Goal: Task Accomplishment & Management: Complete application form

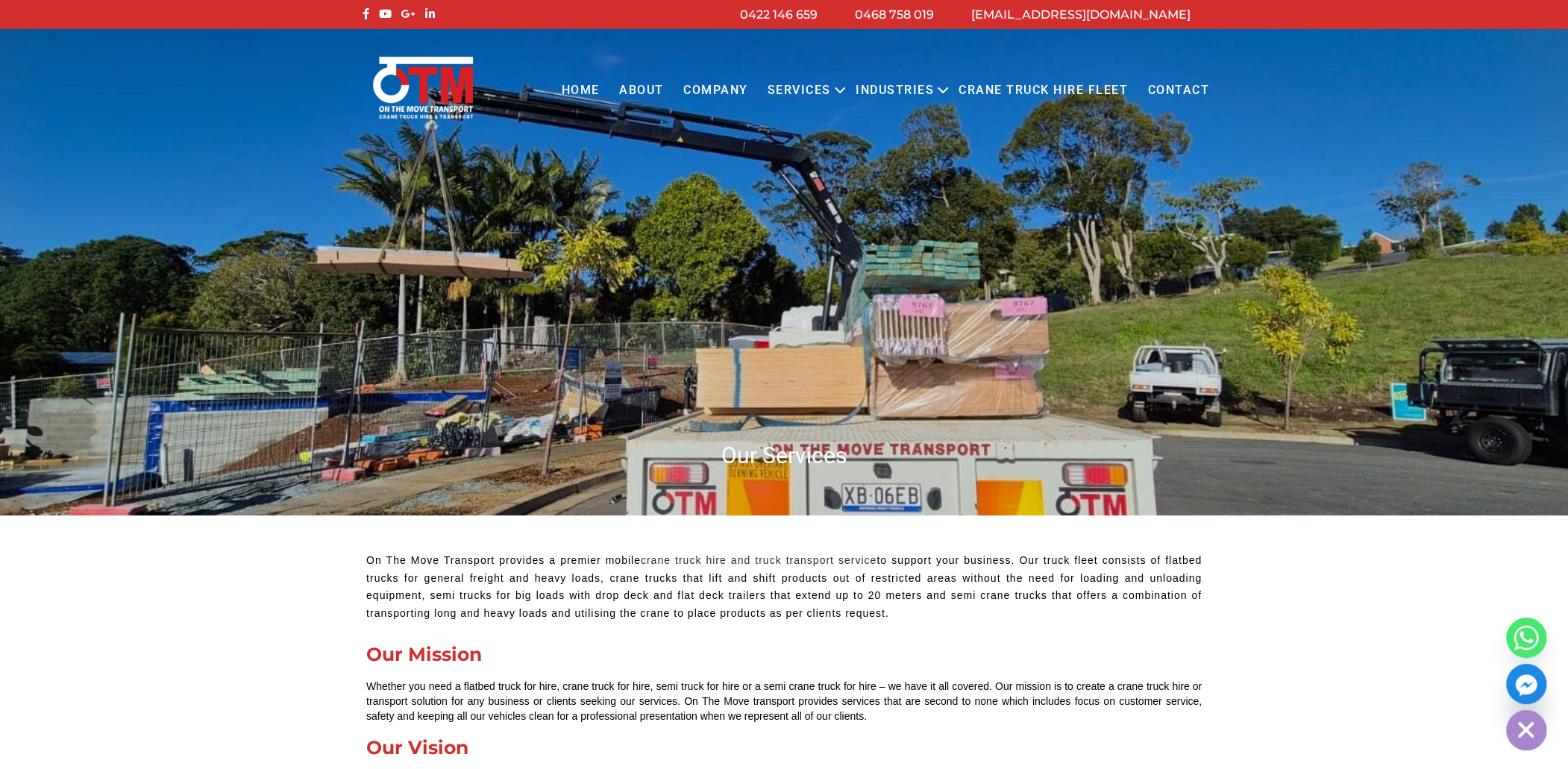
click at [1161, 92] on link "Contact" at bounding box center [1178, 91] width 81 height 41
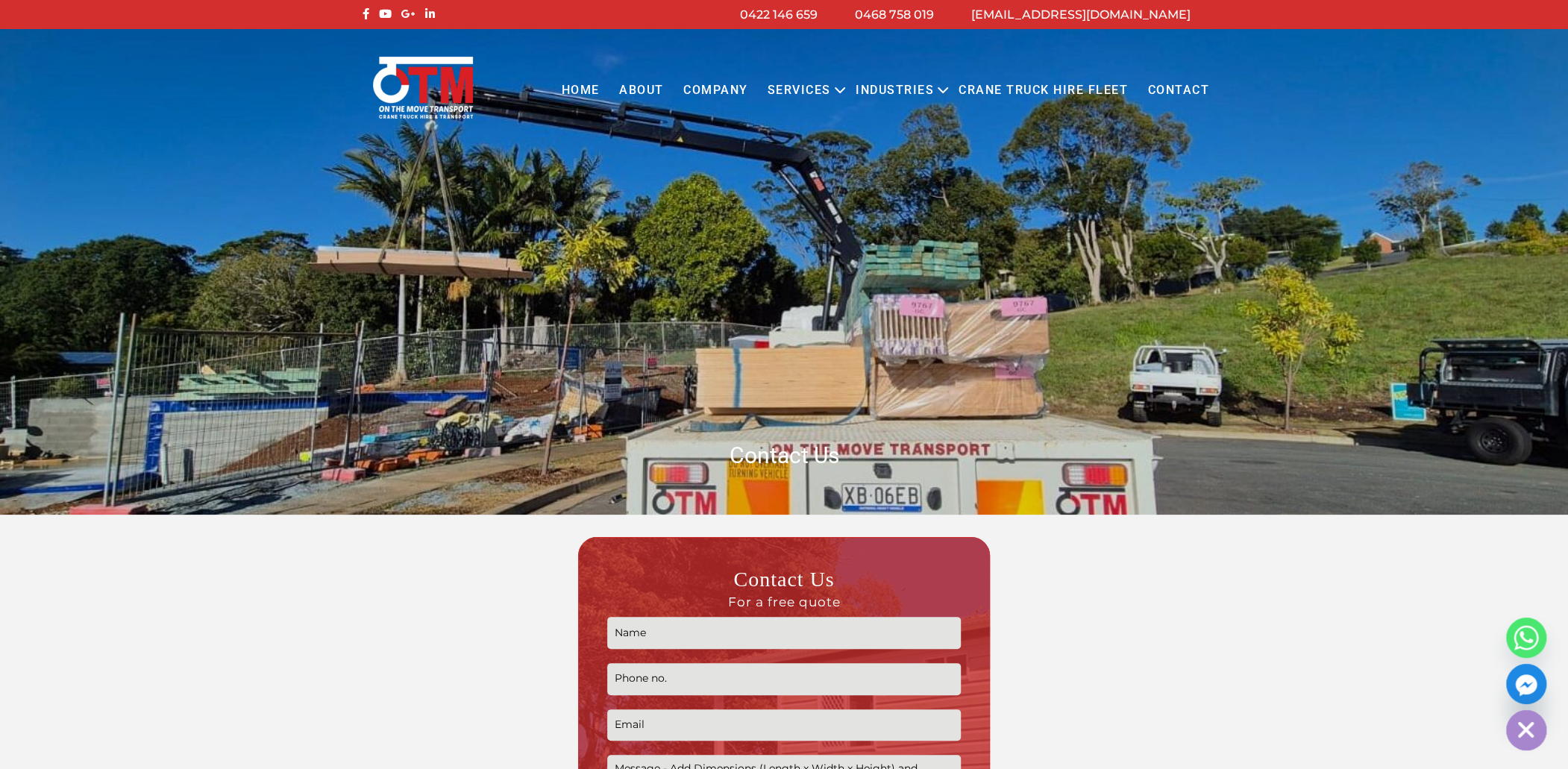
drag, startPoint x: 0, startPoint y: 0, endPoint x: 749, endPoint y: 632, distance: 980.0
click at [749, 632] on input "Contact form" at bounding box center [784, 633] width 353 height 32
type input "[PERSON_NAME] ([GEOGRAPHIC_DATA])"
type input "0755961272"
type input "[EMAIL_ADDRESS][DOMAIN_NAME]"
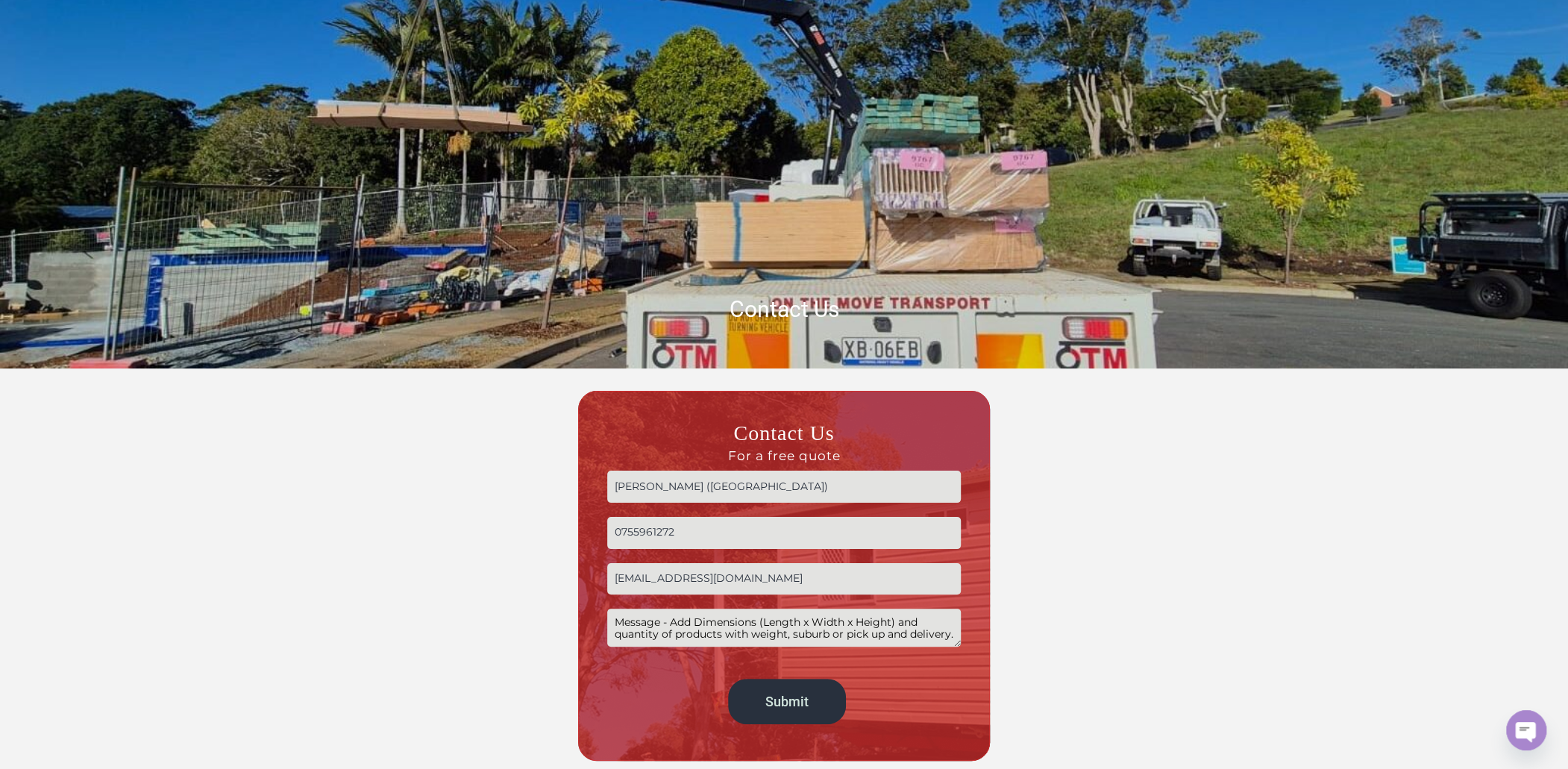
scroll to position [149, 0]
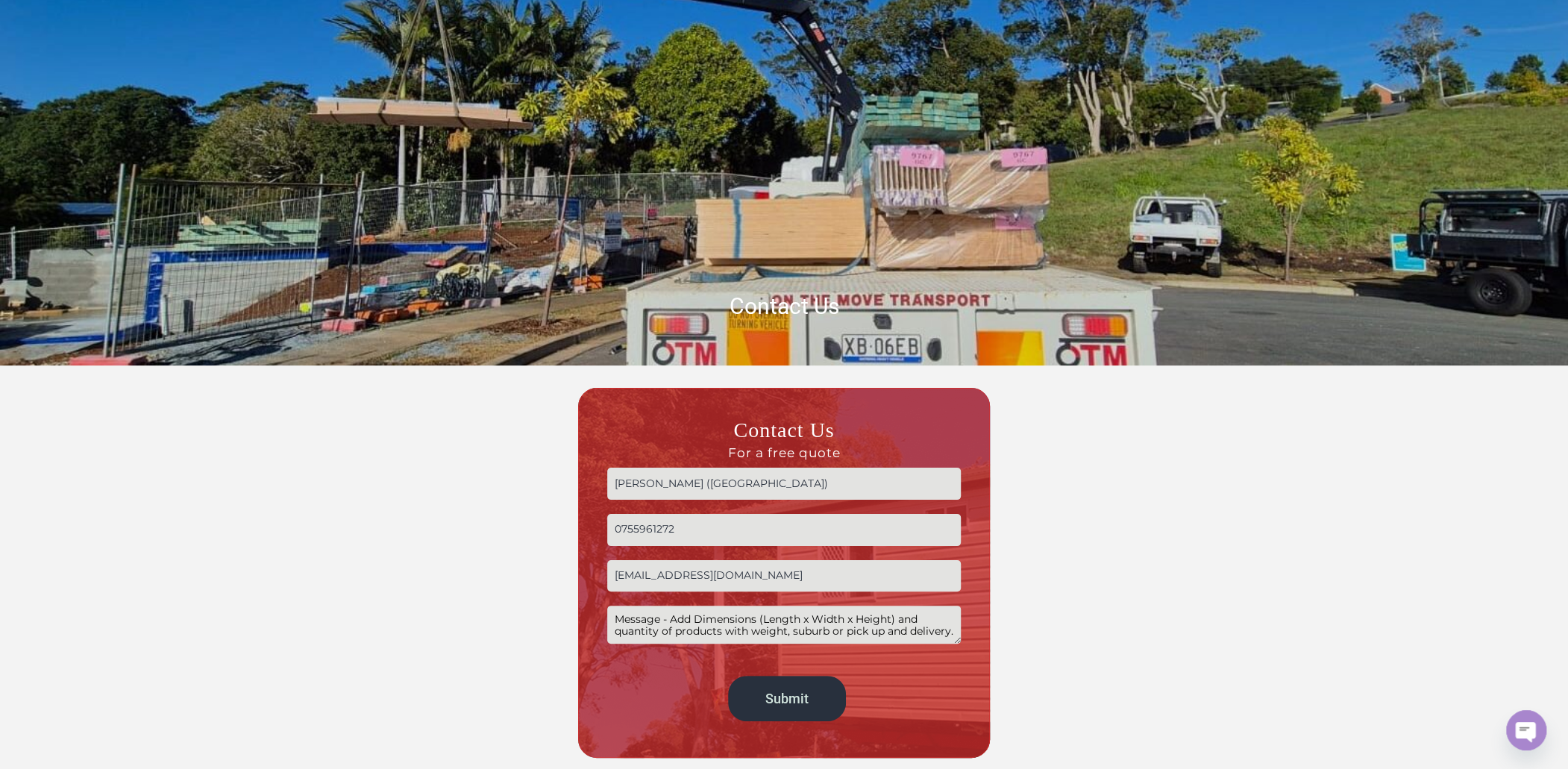
click at [657, 620] on textarea "Contact form" at bounding box center [784, 624] width 353 height 38
type textarea "Hi, I phoned earlier regarding an 8t crane truck that I am chasing for [DATE] m…"
click at [757, 695] on input "Submit" at bounding box center [787, 699] width 119 height 45
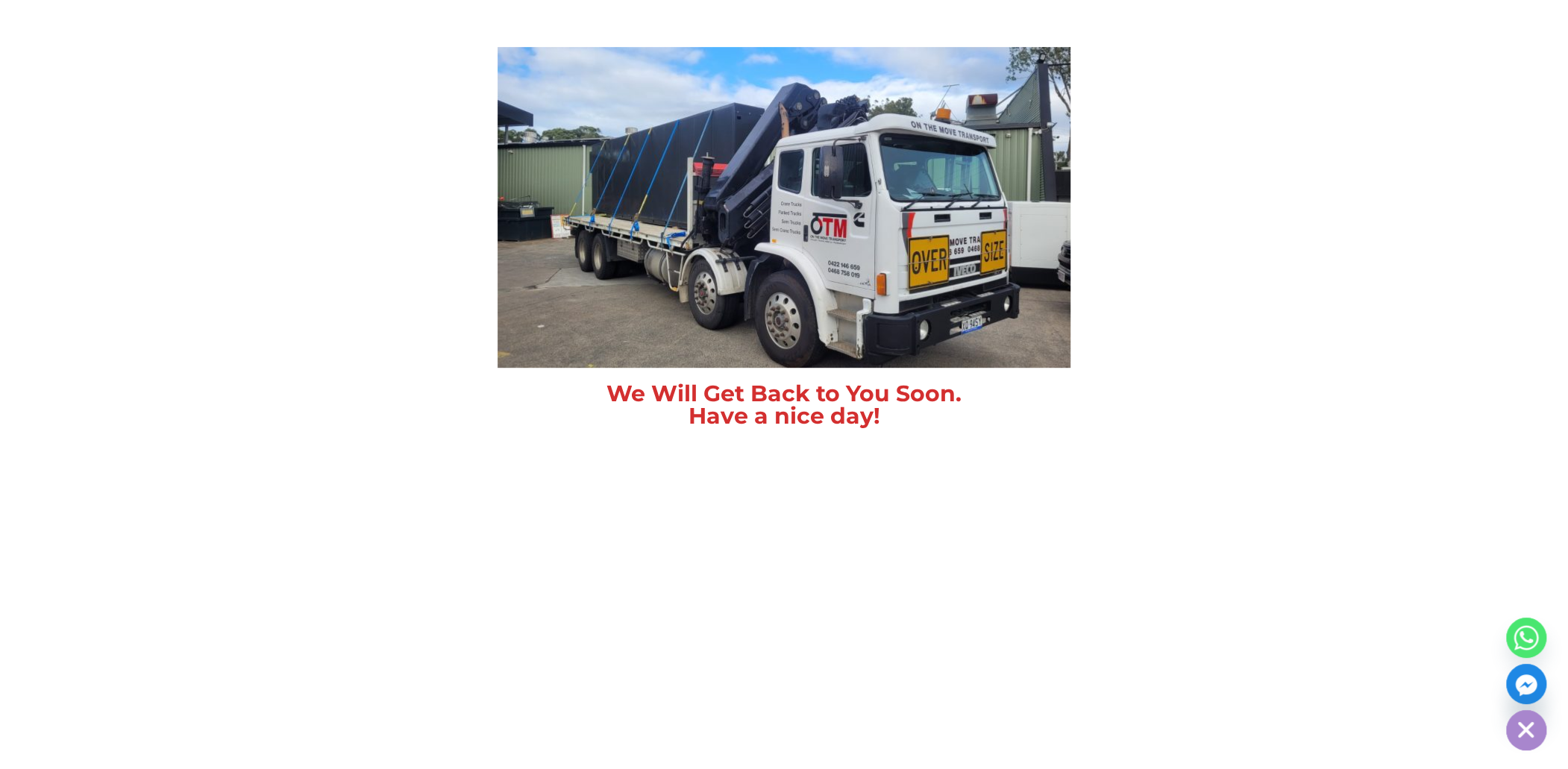
scroll to position [746, 0]
